Goal: Obtain resource: Obtain resource

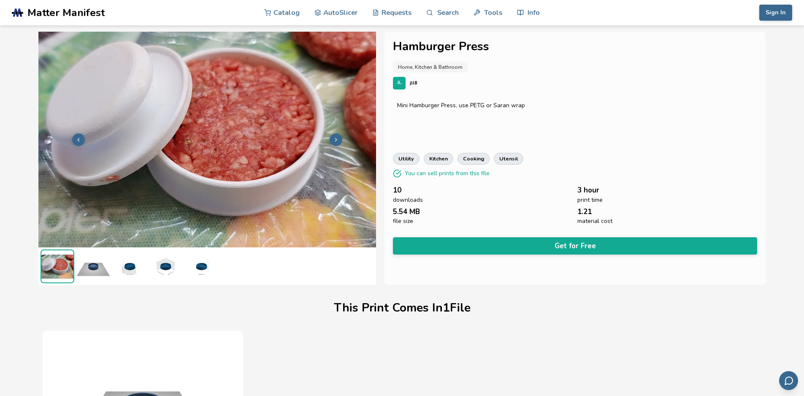
click at [90, 268] on img at bounding box center [93, 266] width 34 height 34
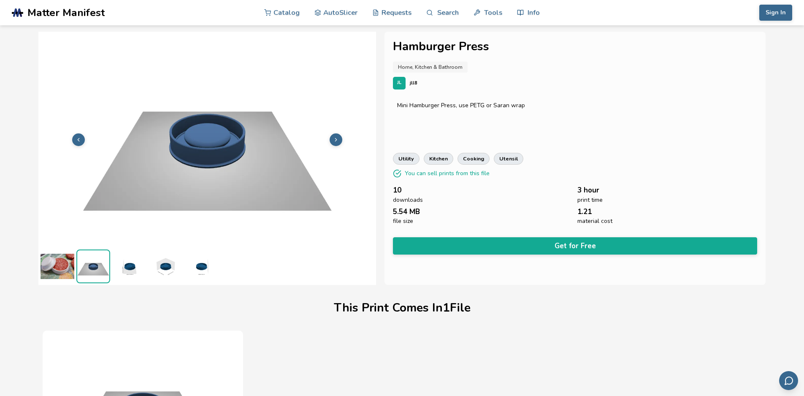
click at [135, 268] on img at bounding box center [129, 266] width 34 height 34
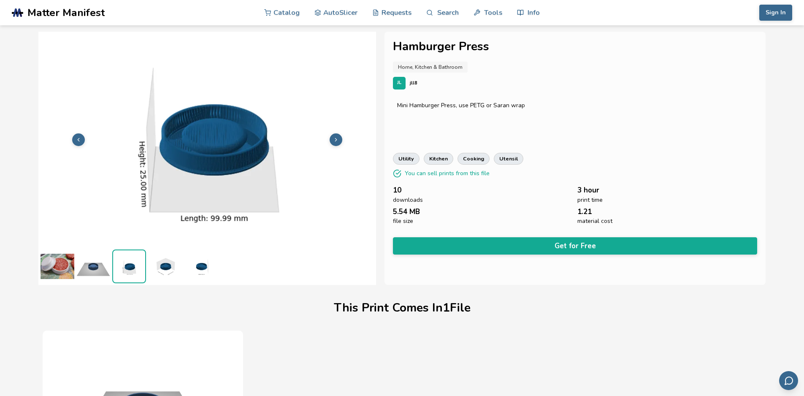
drag, startPoint x: 169, startPoint y: 267, endPoint x: 179, endPoint y: 270, distance: 10.6
click at [169, 267] on img at bounding box center [165, 266] width 34 height 34
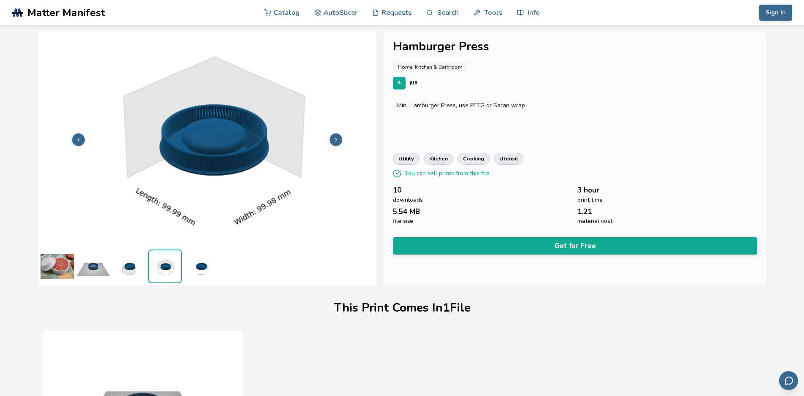
click at [204, 271] on img at bounding box center [201, 266] width 34 height 34
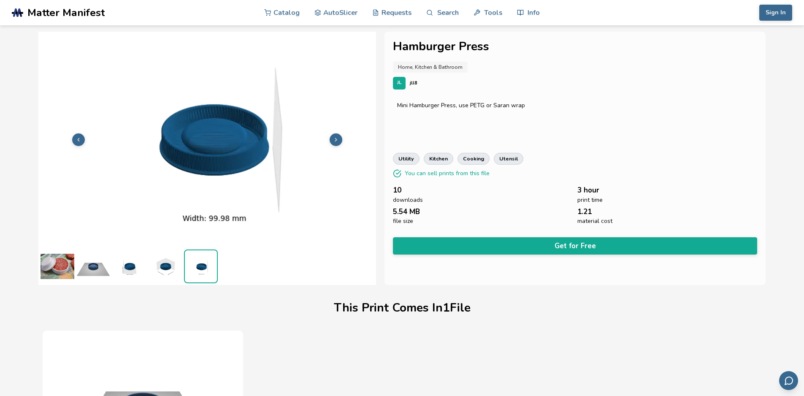
click at [48, 261] on img at bounding box center [58, 266] width 34 height 34
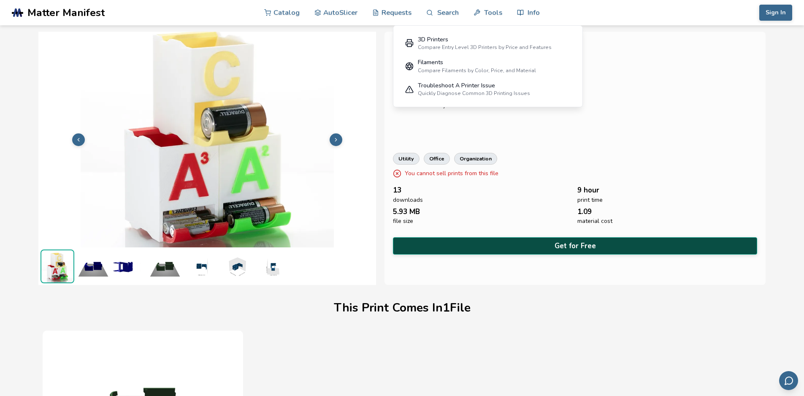
click at [569, 241] on button "Get for Free" at bounding box center [575, 245] width 365 height 17
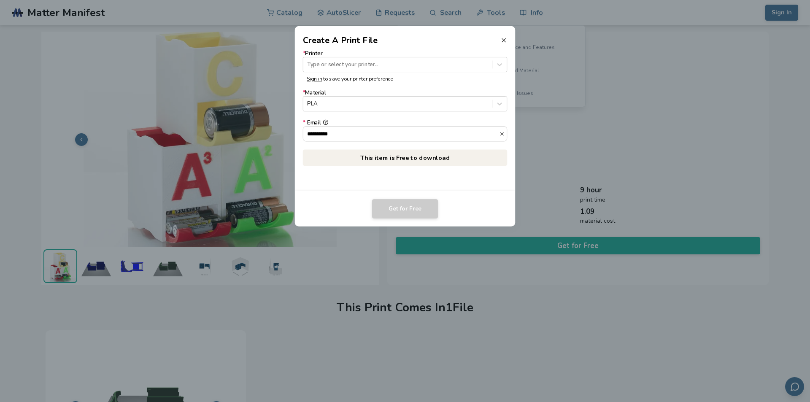
click at [506, 38] on line at bounding box center [503, 39] width 3 height 3
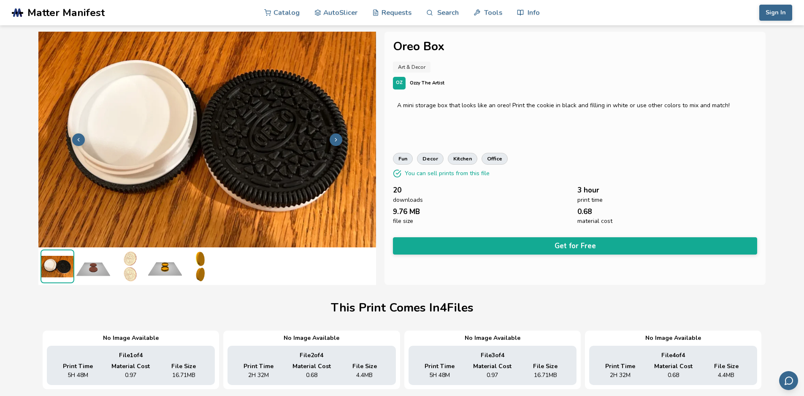
click at [78, 138] on icon at bounding box center [79, 140] width 6 height 6
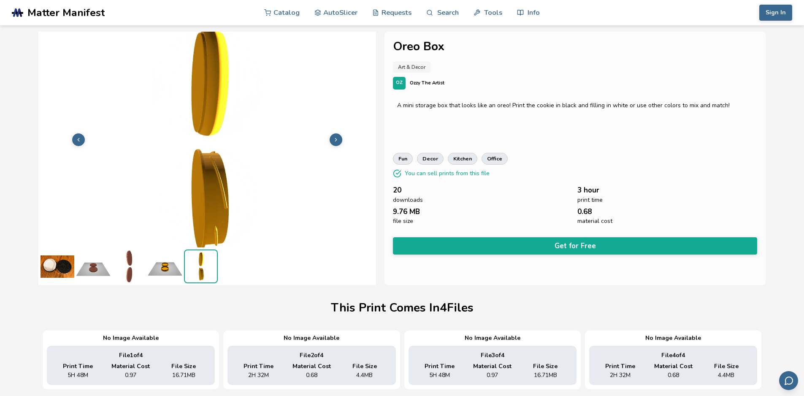
click at [78, 138] on icon at bounding box center [79, 140] width 6 height 6
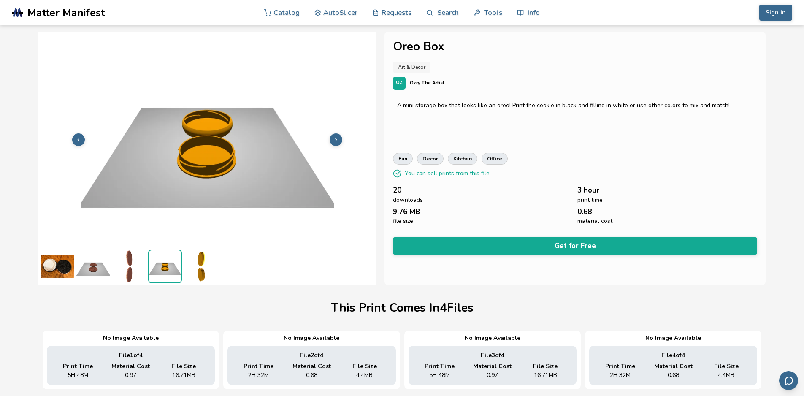
click at [78, 138] on icon at bounding box center [79, 140] width 6 height 6
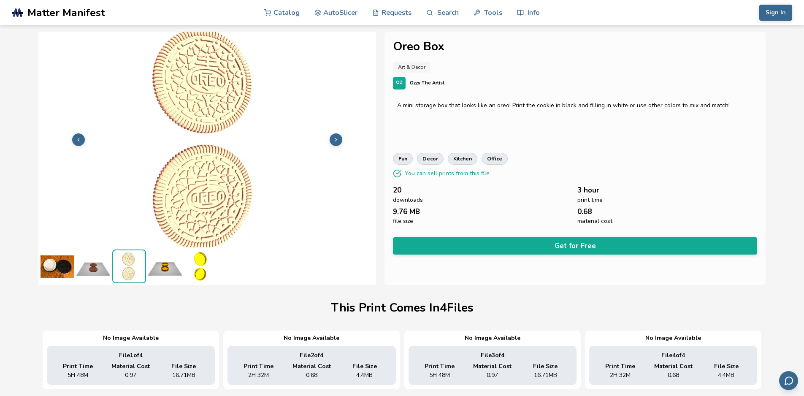
click at [78, 138] on icon at bounding box center [79, 140] width 6 height 6
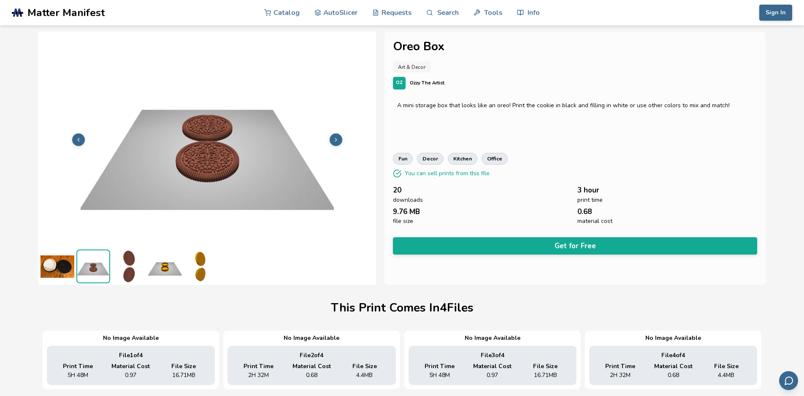
click at [78, 138] on icon at bounding box center [79, 140] width 6 height 6
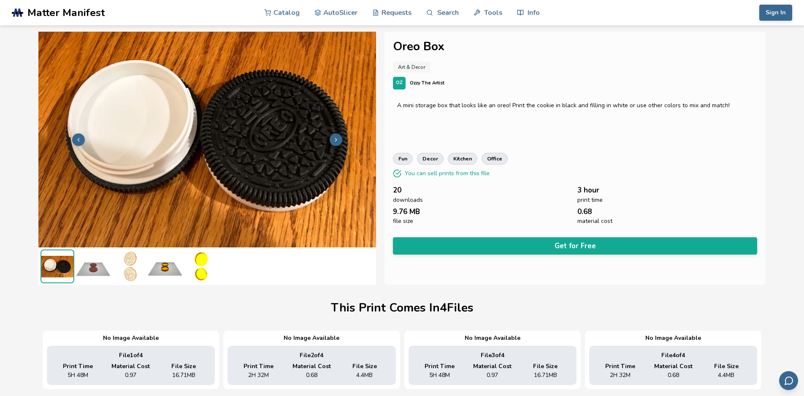
click at [339, 138] on icon at bounding box center [336, 140] width 6 height 6
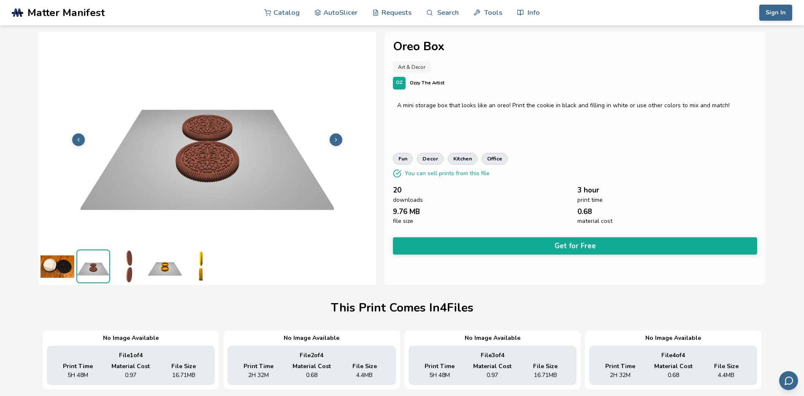
click at [339, 138] on icon at bounding box center [336, 140] width 6 height 6
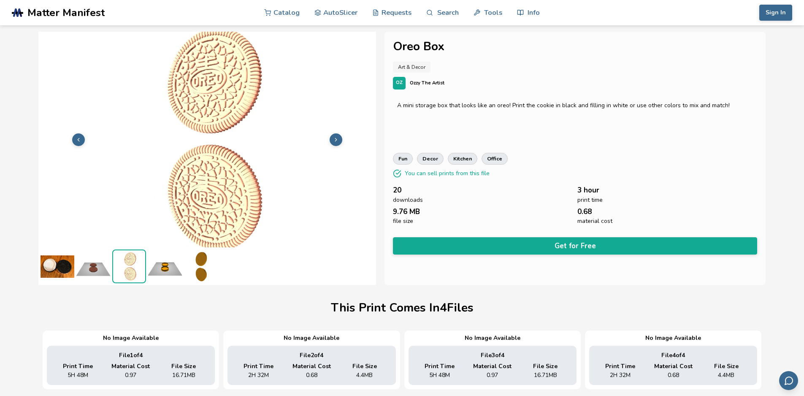
click at [80, 138] on icon at bounding box center [79, 140] width 6 height 6
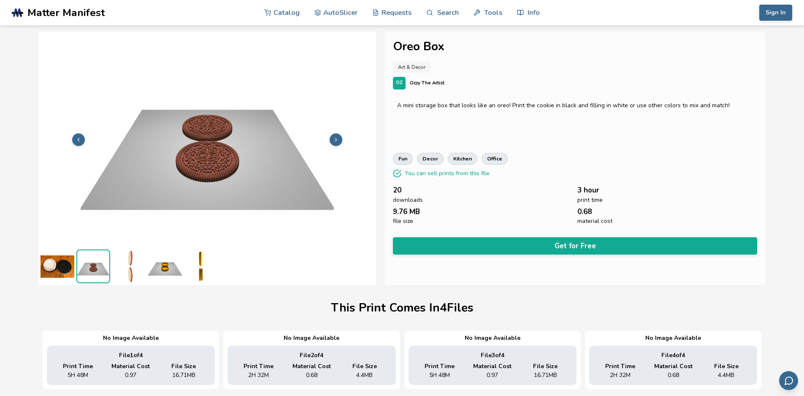
click at [80, 138] on icon at bounding box center [79, 140] width 6 height 6
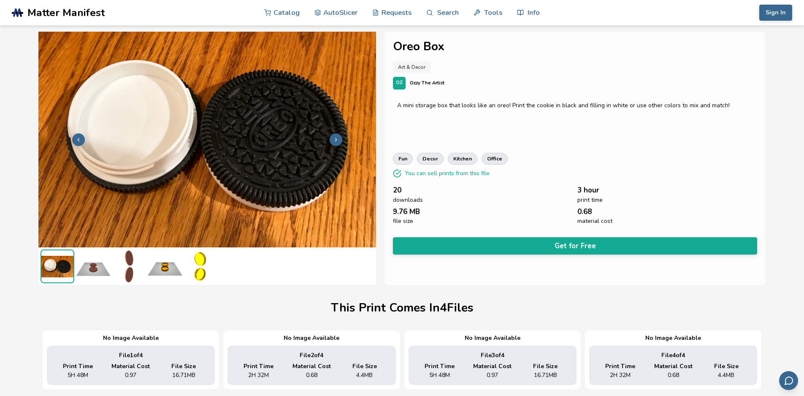
click at [81, 136] on button at bounding box center [78, 139] width 13 height 13
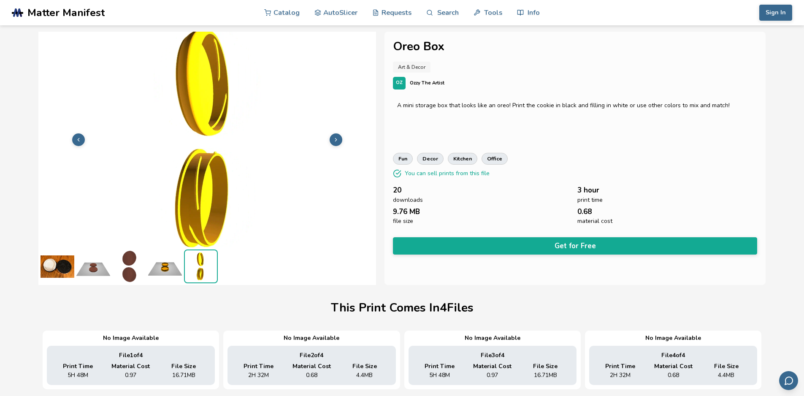
click at [81, 136] on button at bounding box center [78, 139] width 13 height 13
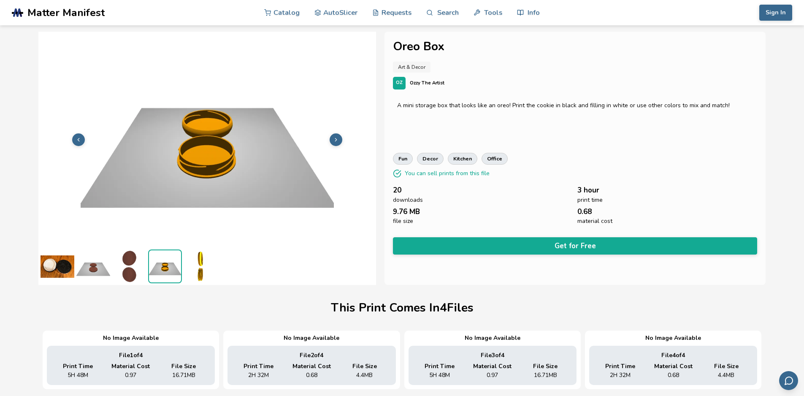
click at [81, 135] on button at bounding box center [78, 139] width 13 height 13
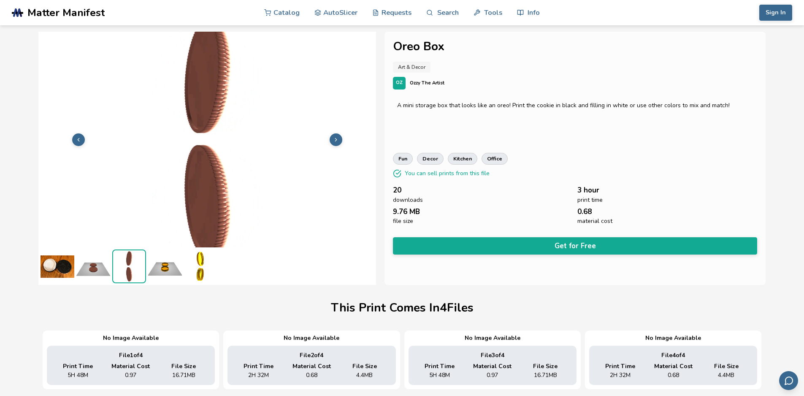
click at [84, 135] on div at bounding box center [207, 140] width 338 height 216
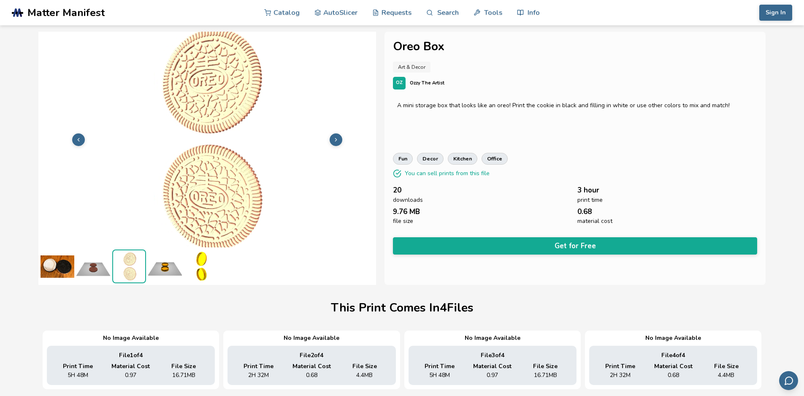
click at [338, 140] on icon at bounding box center [336, 140] width 6 height 6
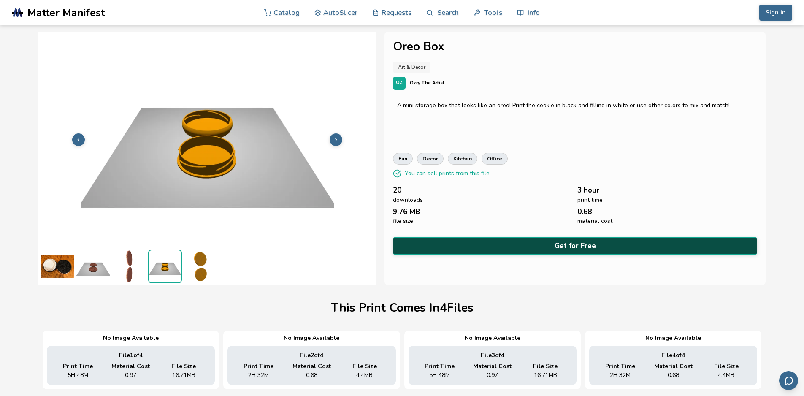
click at [583, 241] on button "Get for Free" at bounding box center [575, 245] width 365 height 17
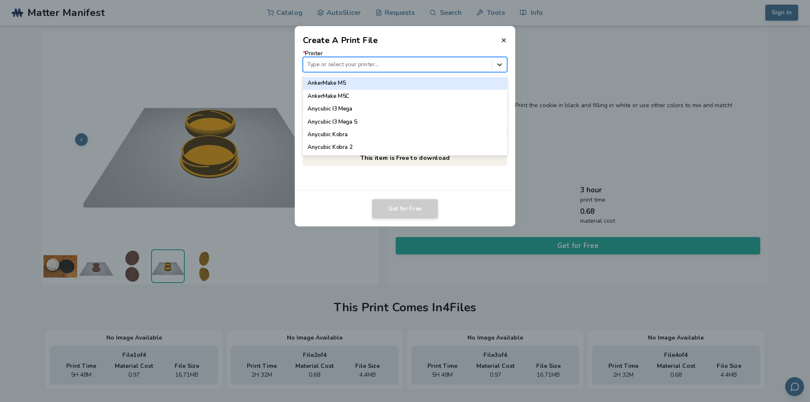
click at [501, 64] on icon at bounding box center [500, 64] width 8 height 8
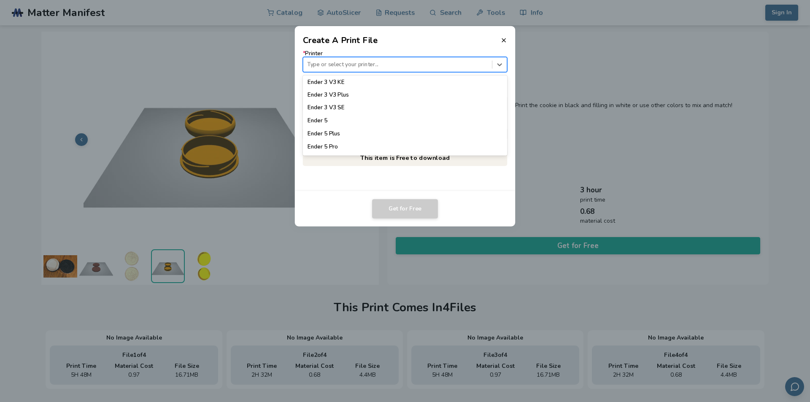
scroll to position [633, 0]
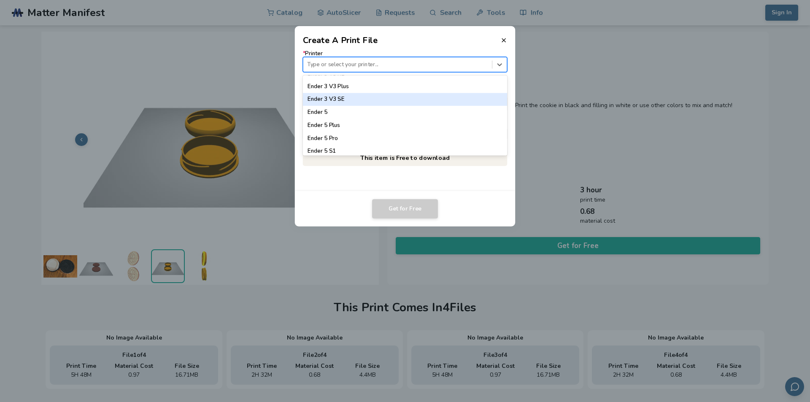
click at [331, 98] on div "Ender 3 V3 SE" at bounding box center [405, 99] width 205 height 13
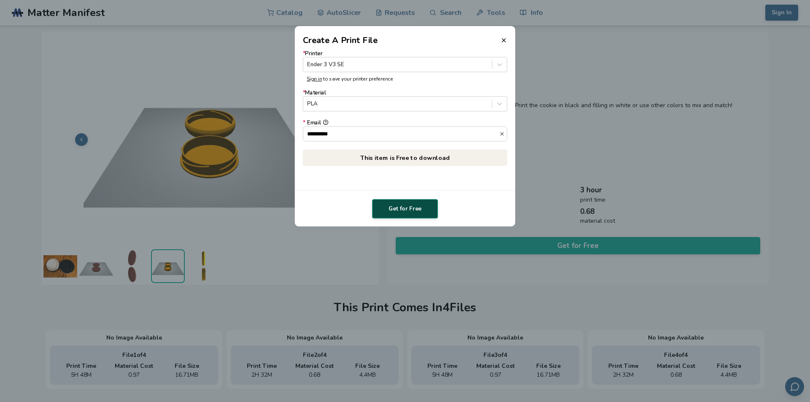
click at [405, 208] on button "Get for Free" at bounding box center [405, 208] width 66 height 19
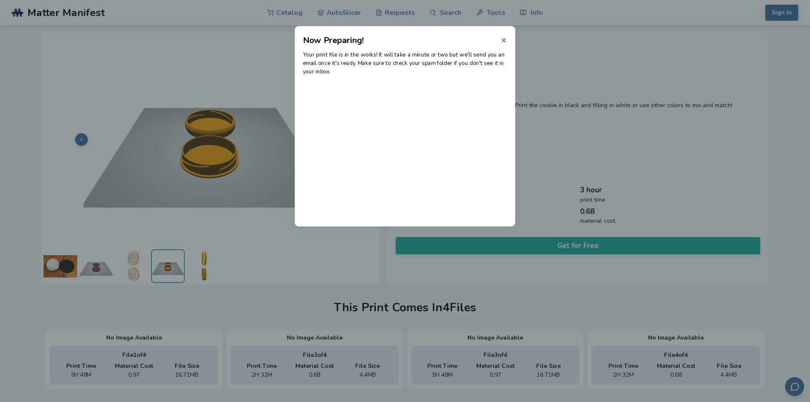
click at [504, 41] on line at bounding box center [503, 39] width 3 height 3
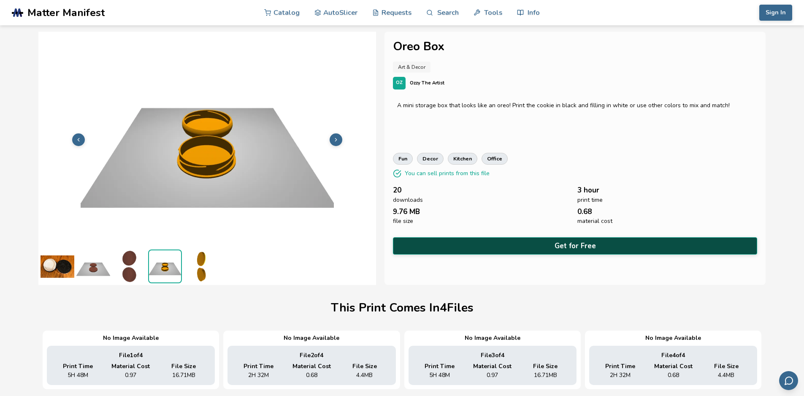
click at [585, 247] on button "Get for Free" at bounding box center [575, 245] width 365 height 17
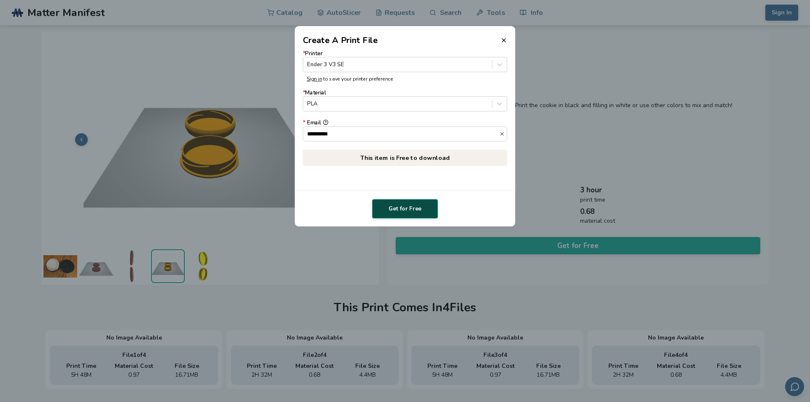
click at [408, 207] on button "Get for Free" at bounding box center [405, 208] width 66 height 19
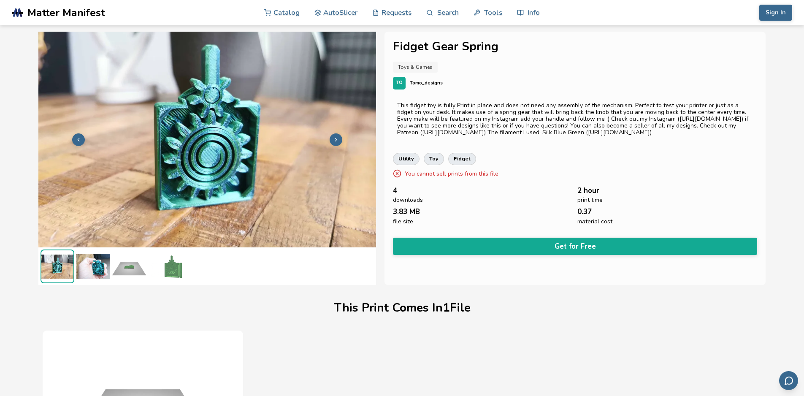
click at [95, 262] on img at bounding box center [93, 266] width 34 height 34
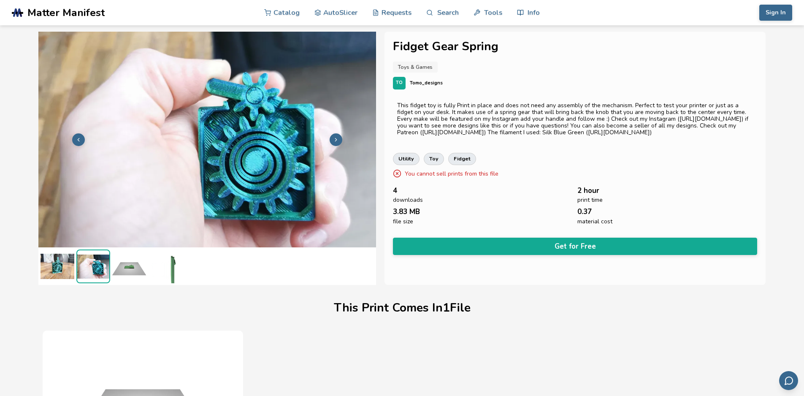
click at [172, 261] on img at bounding box center [165, 266] width 34 height 34
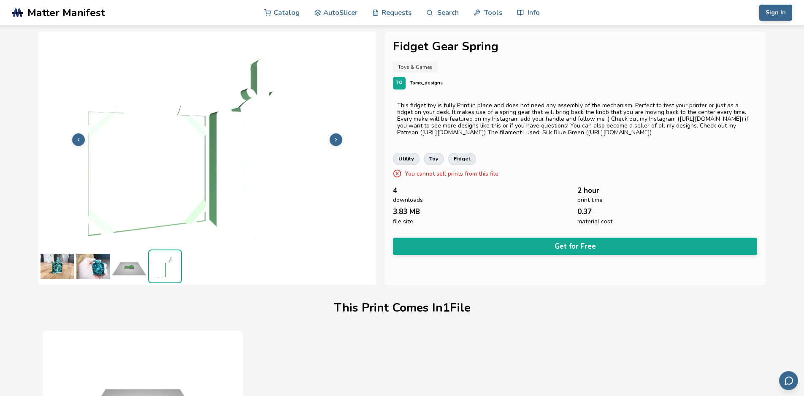
click at [85, 271] on img at bounding box center [93, 266] width 34 height 34
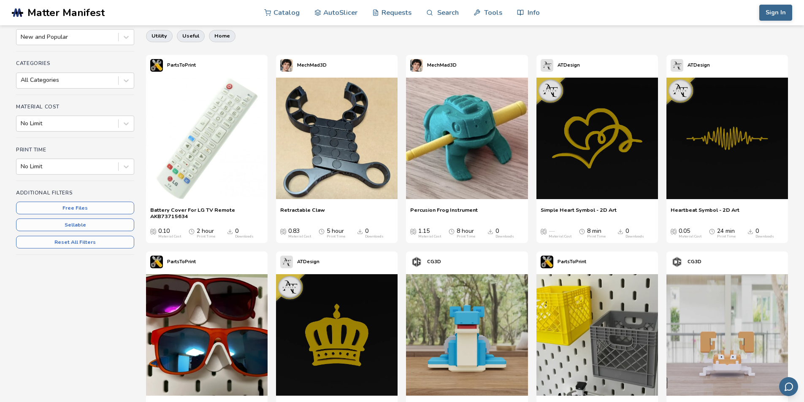
scroll to position [84, 0]
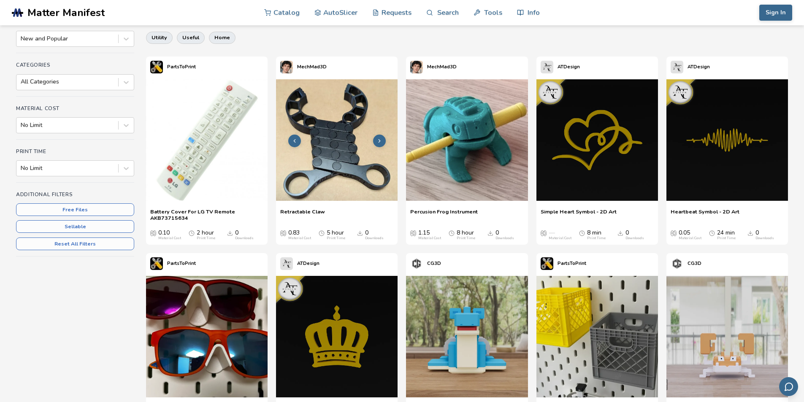
click at [382, 138] on button at bounding box center [379, 141] width 13 height 13
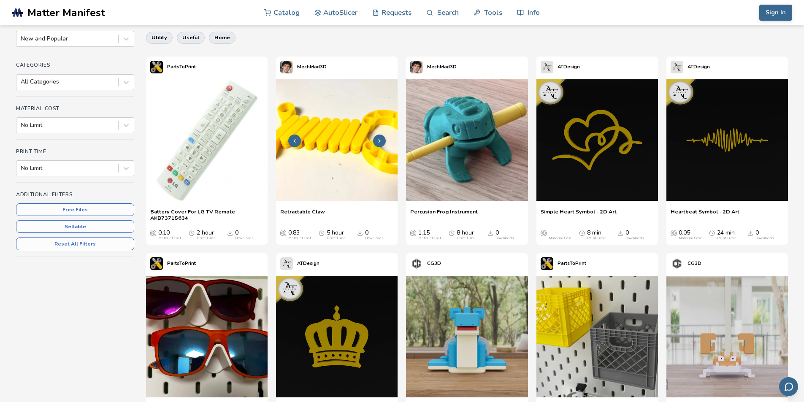
click at [382, 139] on icon at bounding box center [380, 141] width 6 height 6
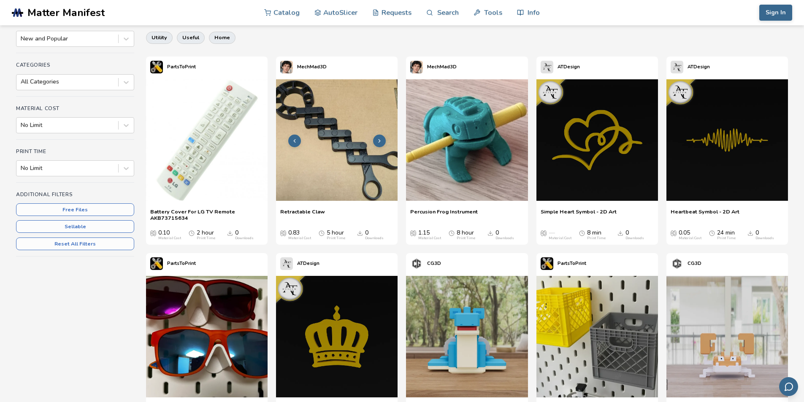
click at [382, 139] on icon at bounding box center [380, 141] width 6 height 6
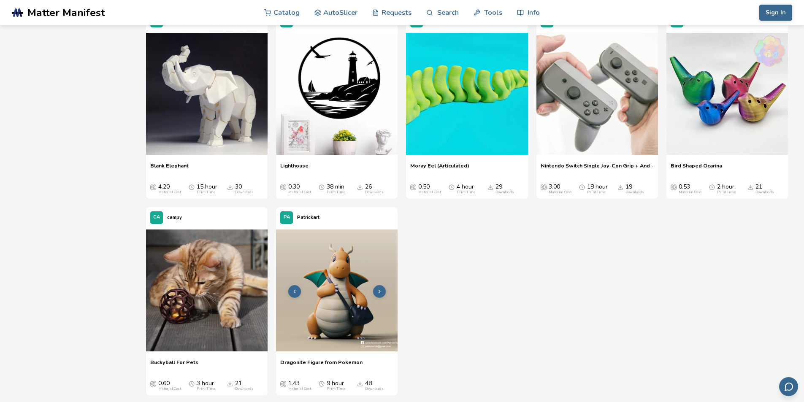
scroll to position [3081, 0]
